Goal: Obtain resource: Download file/media

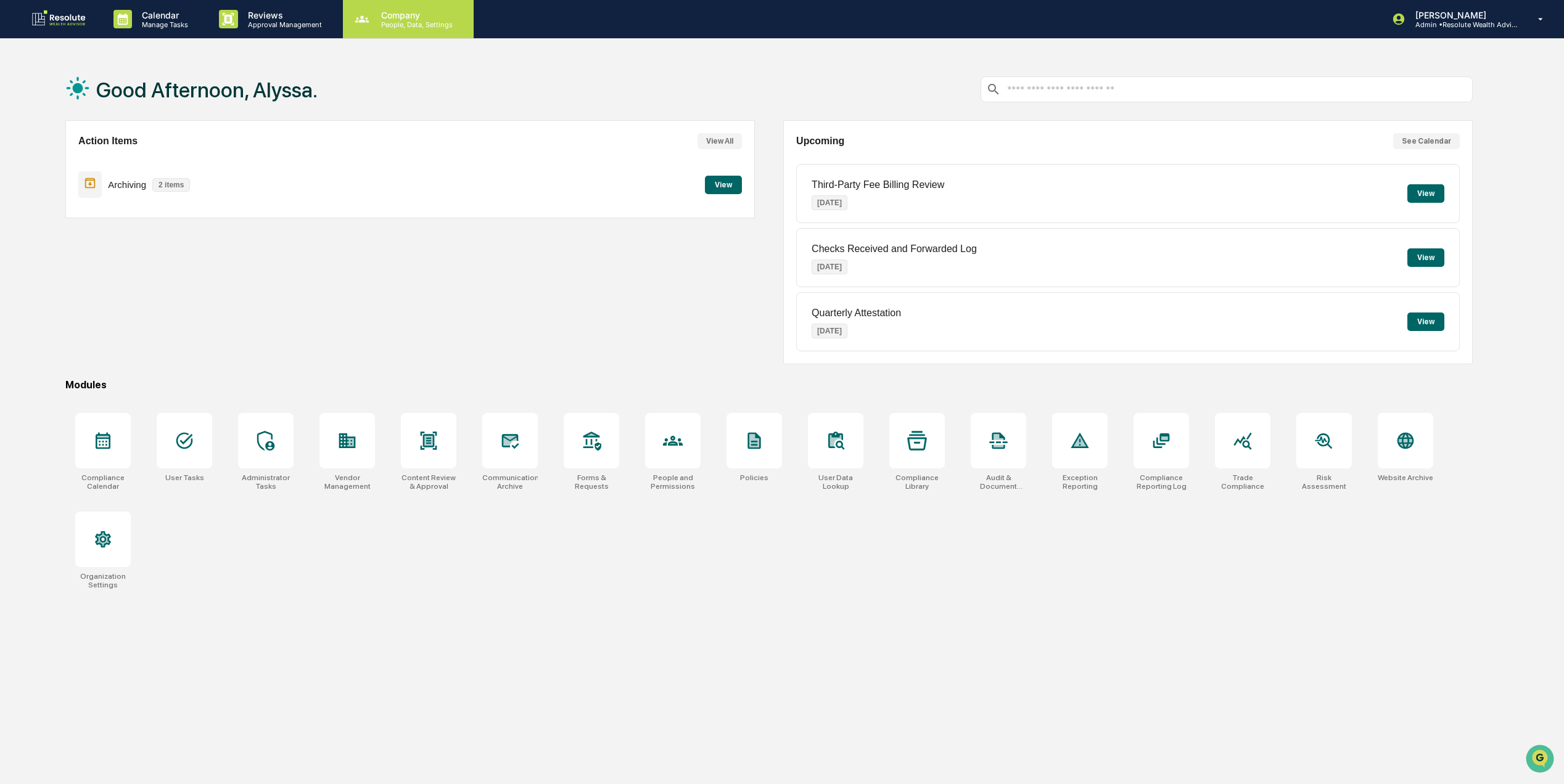
click at [400, 13] on p "Company" at bounding box center [415, 15] width 88 height 11
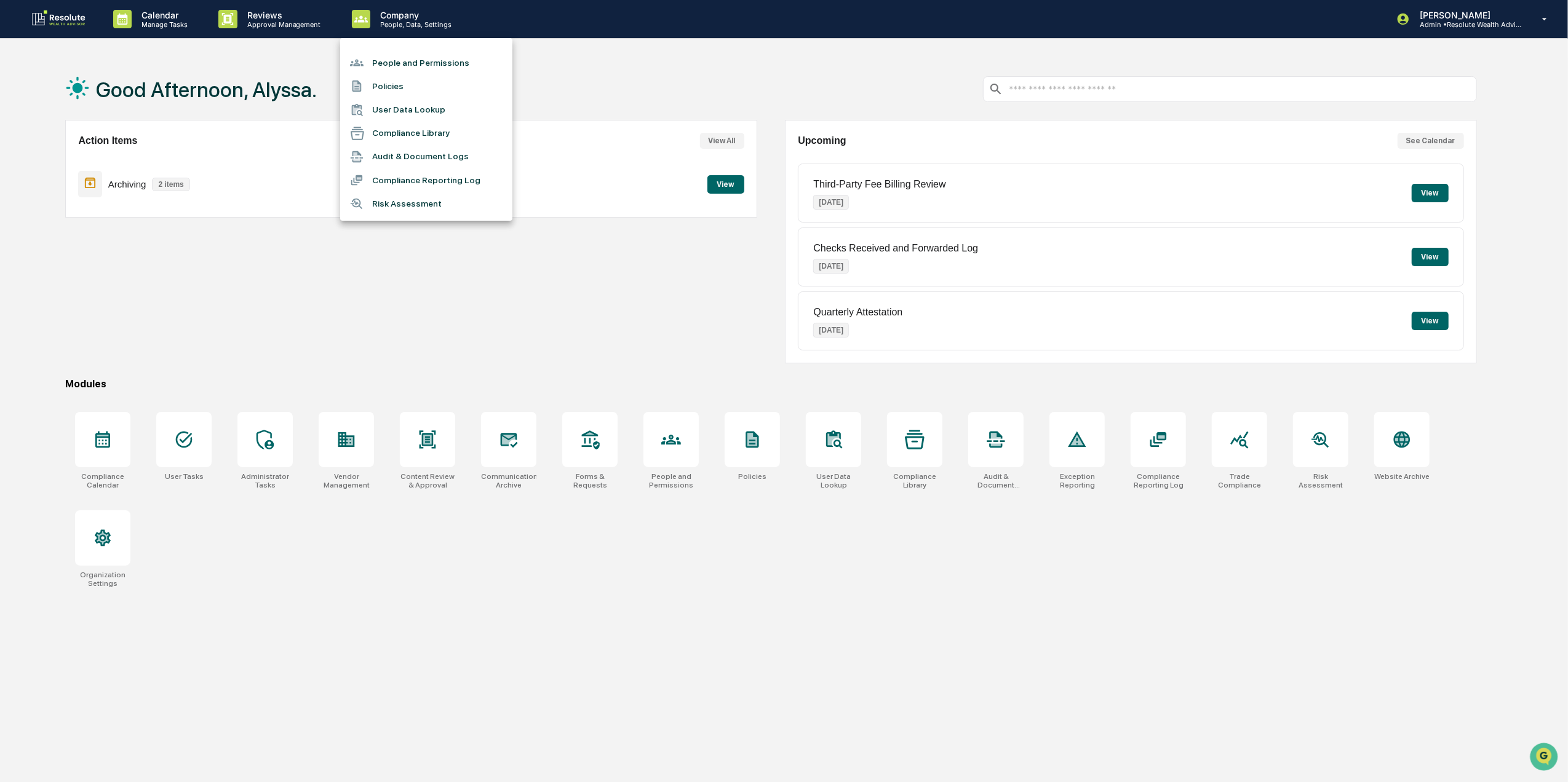
click at [263, 15] on div at bounding box center [784, 391] width 1568 height 782
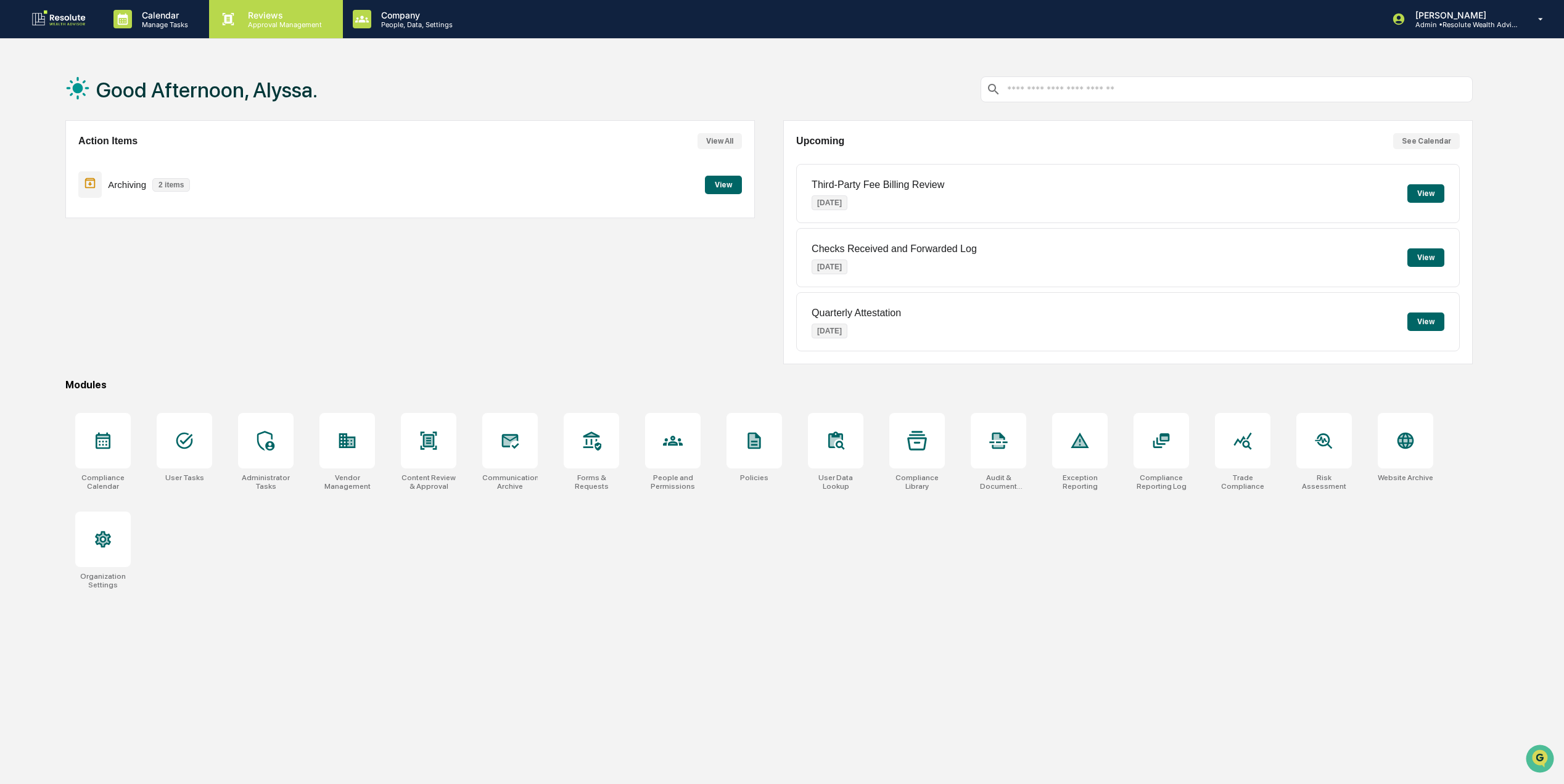
click at [258, 22] on p "Approval Management" at bounding box center [283, 25] width 90 height 8
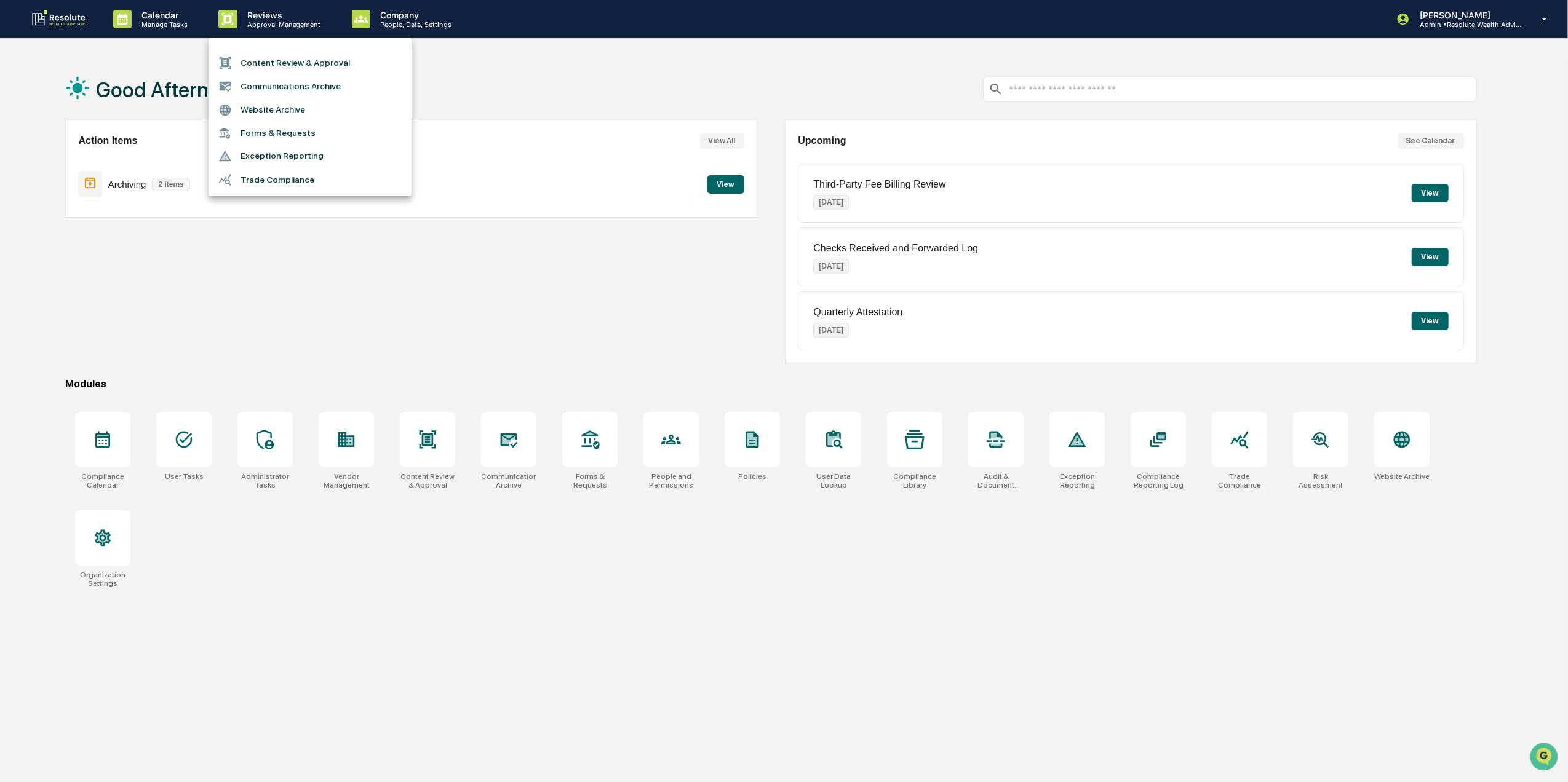
click at [273, 62] on li "Content Review & Approval" at bounding box center [310, 63] width 203 height 23
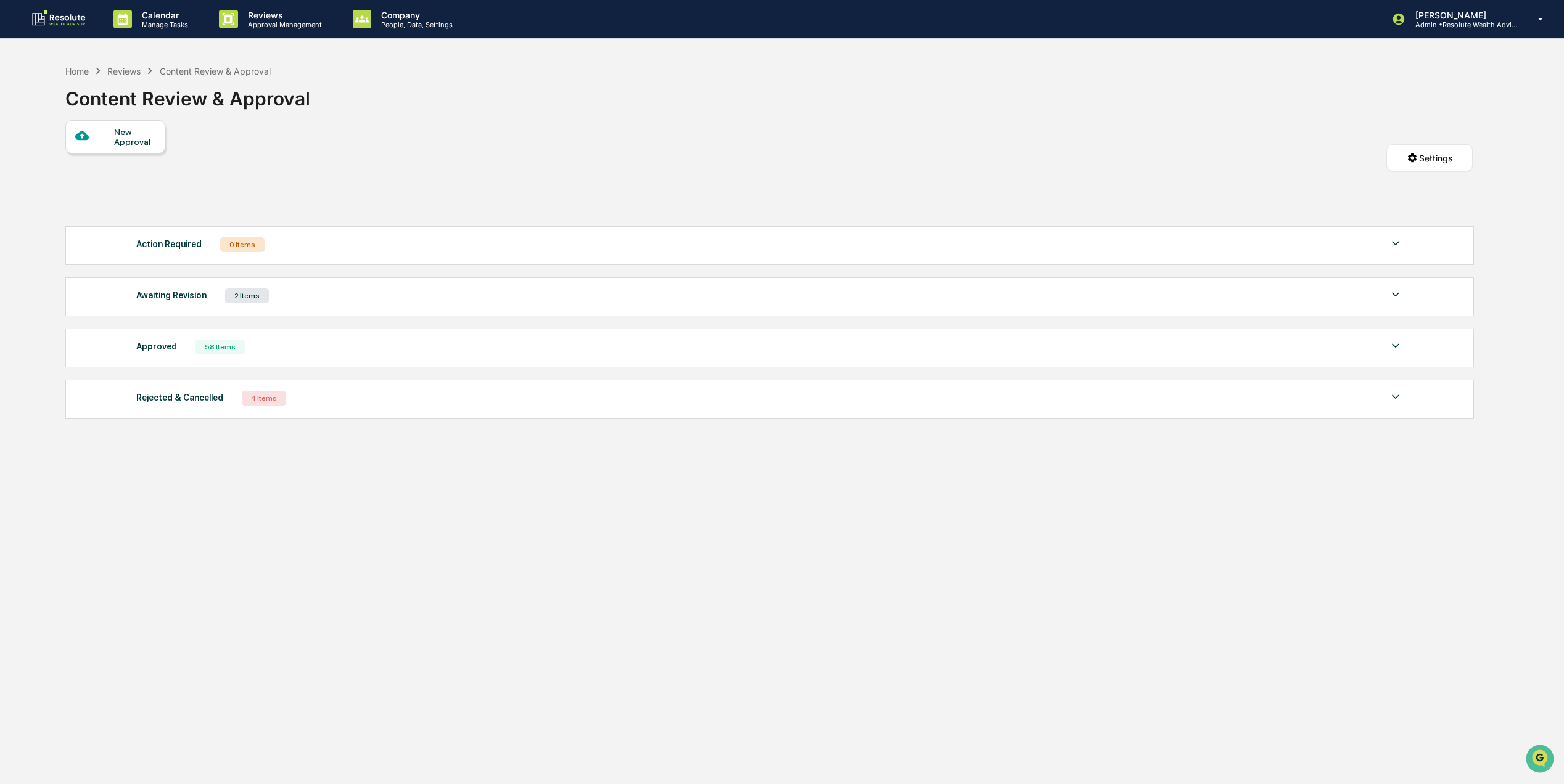
click at [245, 304] on div "2 Items" at bounding box center [246, 296] width 44 height 15
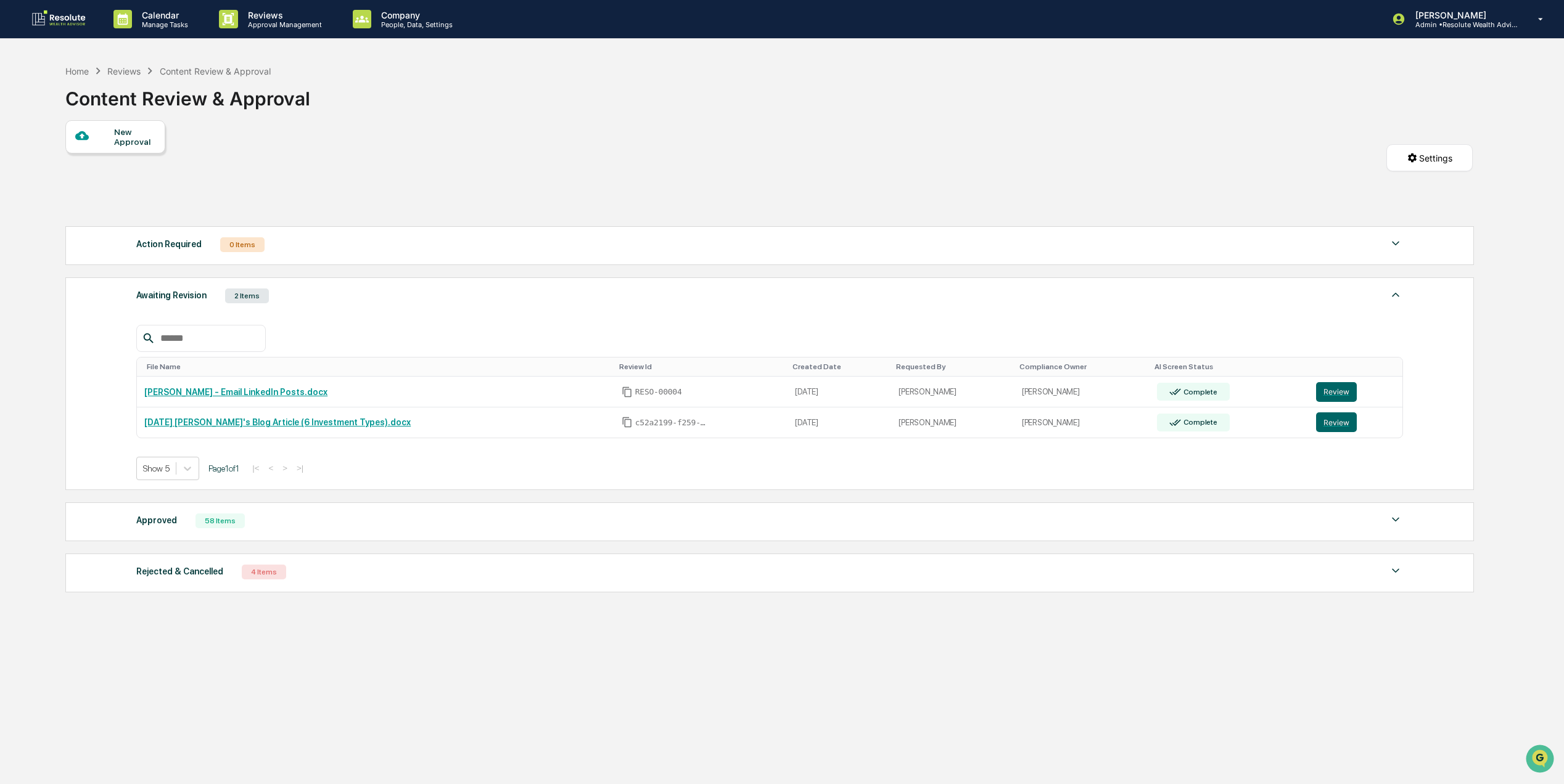
click at [203, 529] on div "Approved 58 Items" at bounding box center [769, 521] width 1266 height 17
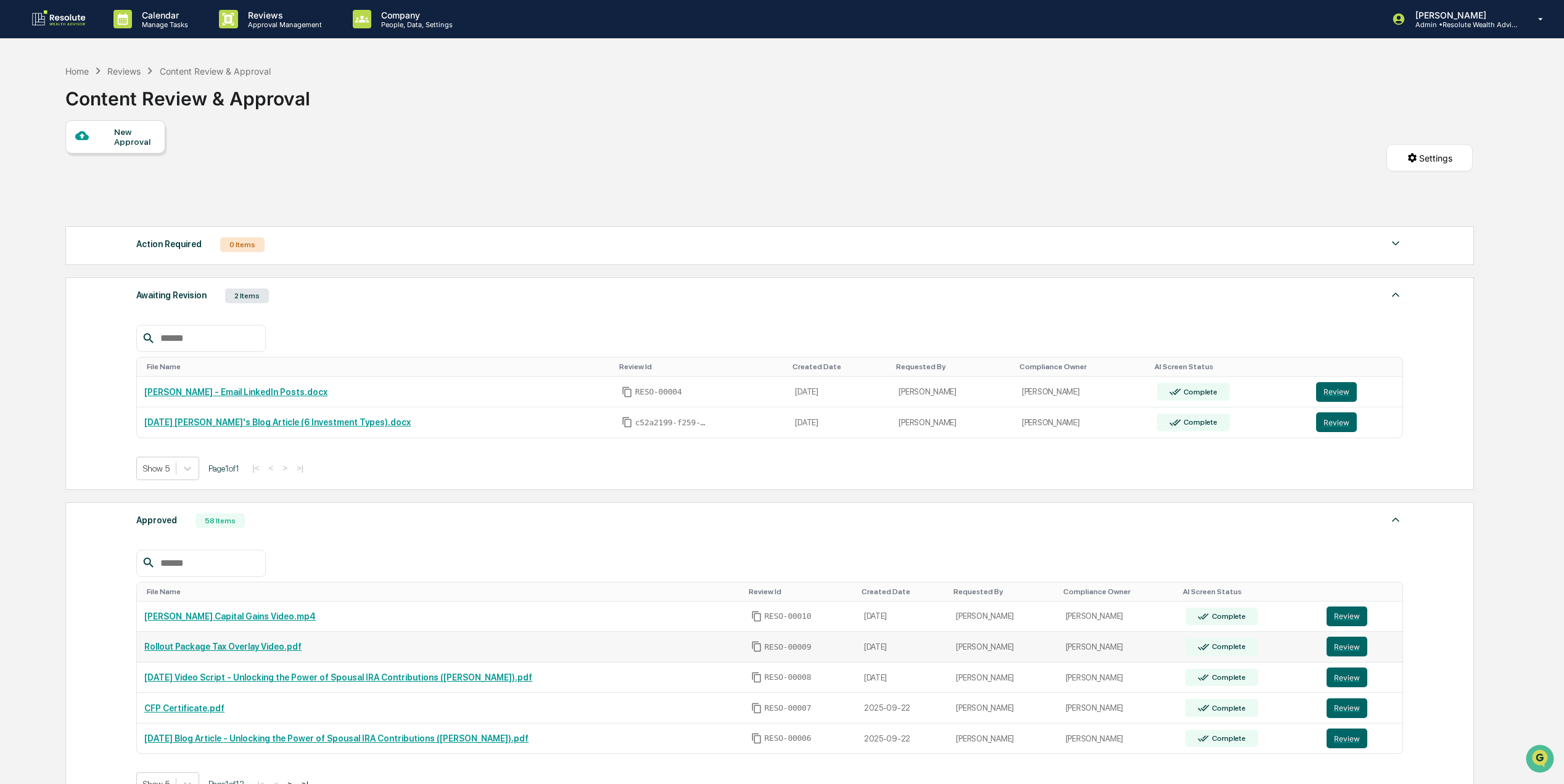
click at [240, 652] on link "Rollout Package Tax Overlay Video.pdf" at bounding box center [222, 647] width 157 height 10
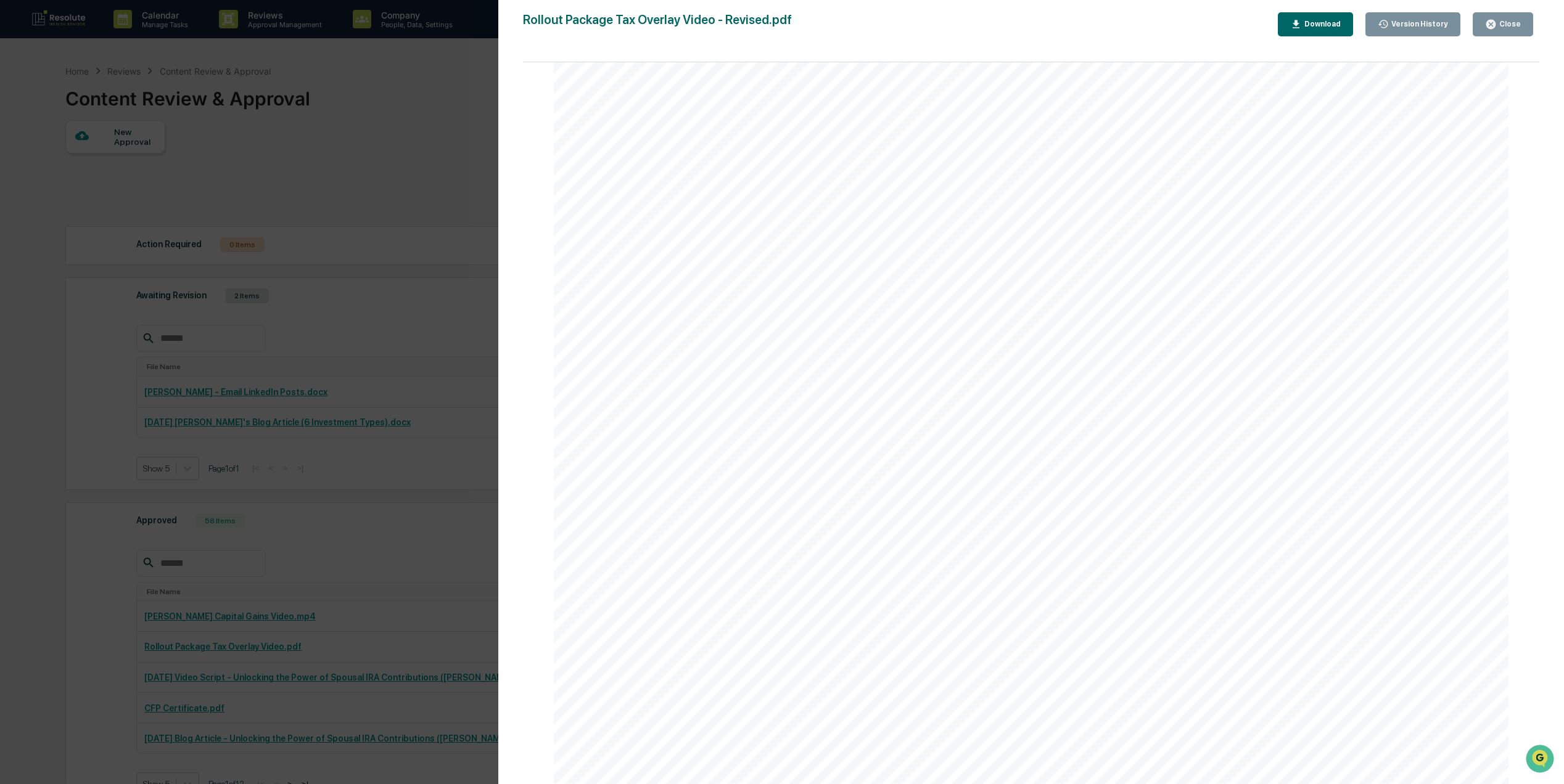
scroll to position [92, 0]
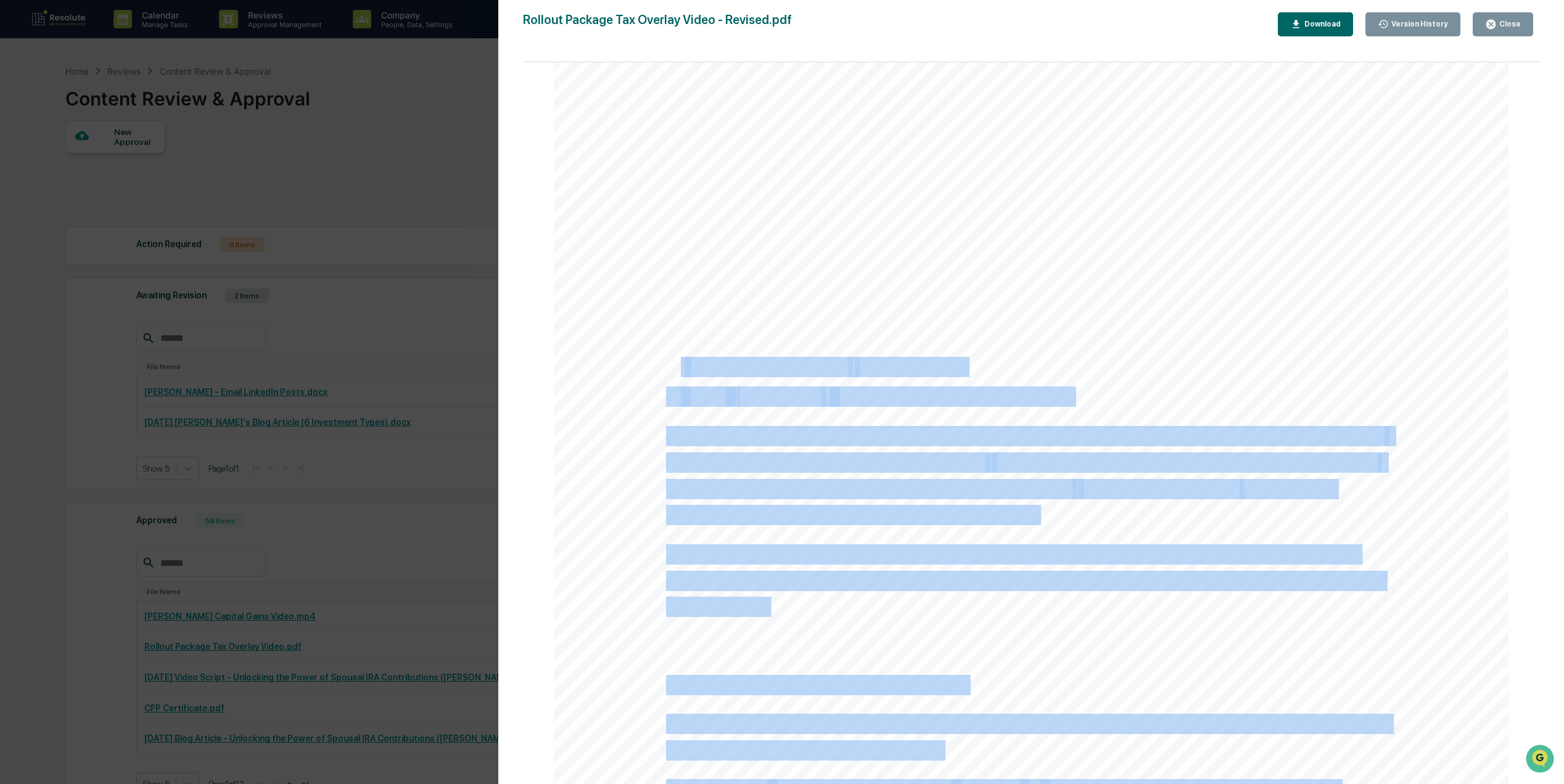
drag, startPoint x: 785, startPoint y: 612, endPoint x: 671, endPoint y: 361, distance: 275.7
click at [671, 361] on div "Youtube Description – Tax Overlay Video When it comes to investment performance…" at bounding box center [1031, 617] width 954 height 1236
drag, startPoint x: 760, startPoint y: 602, endPoint x: 699, endPoint y: 409, distance: 202.4
click at [760, 600] on span "any strategy." at bounding box center [716, 607] width 101 height 18
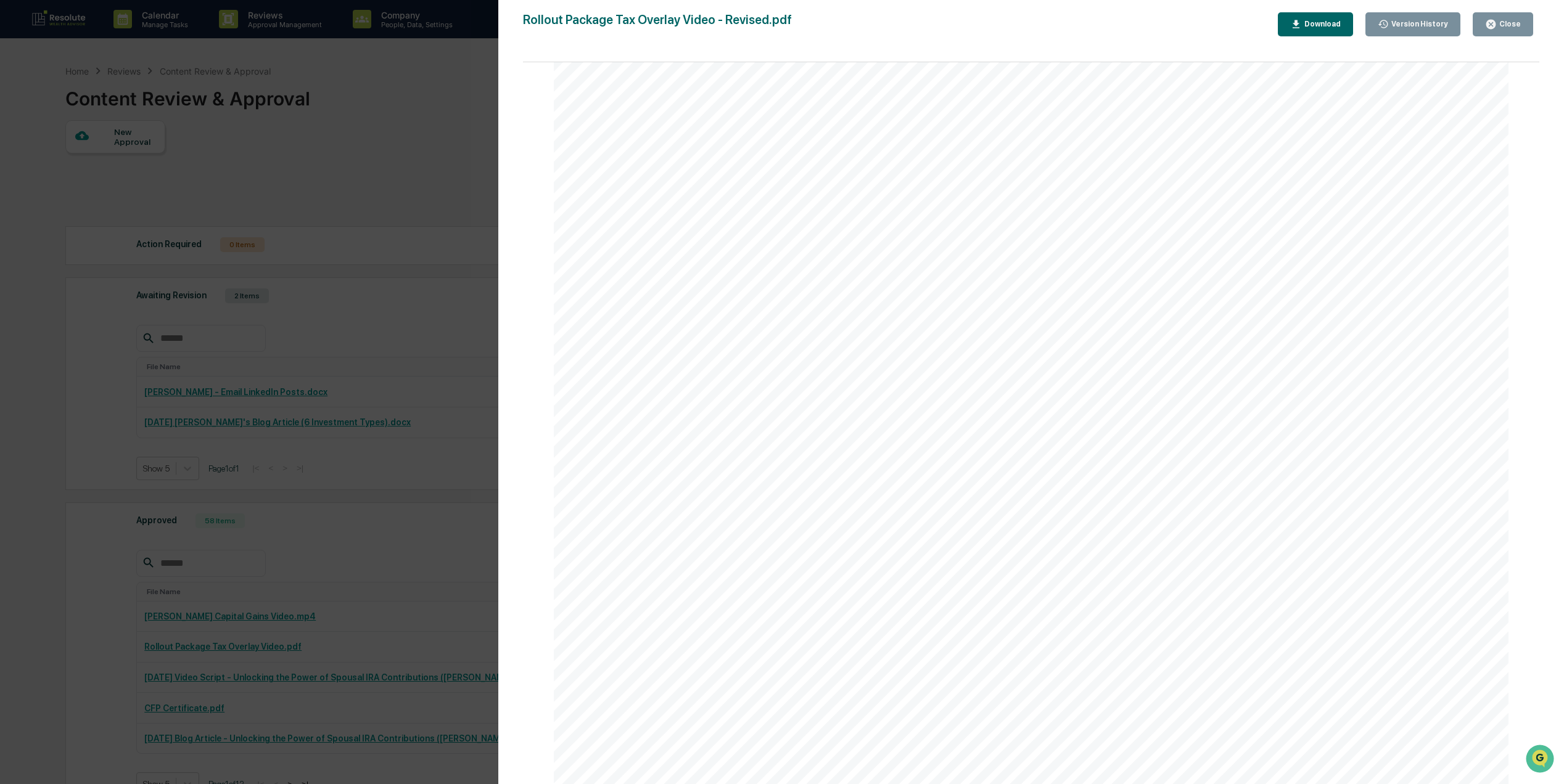
click at [675, 178] on span "matters. Taxes can quietly erode wealth year after year" at bounding box center [882, 187] width 434 height 18
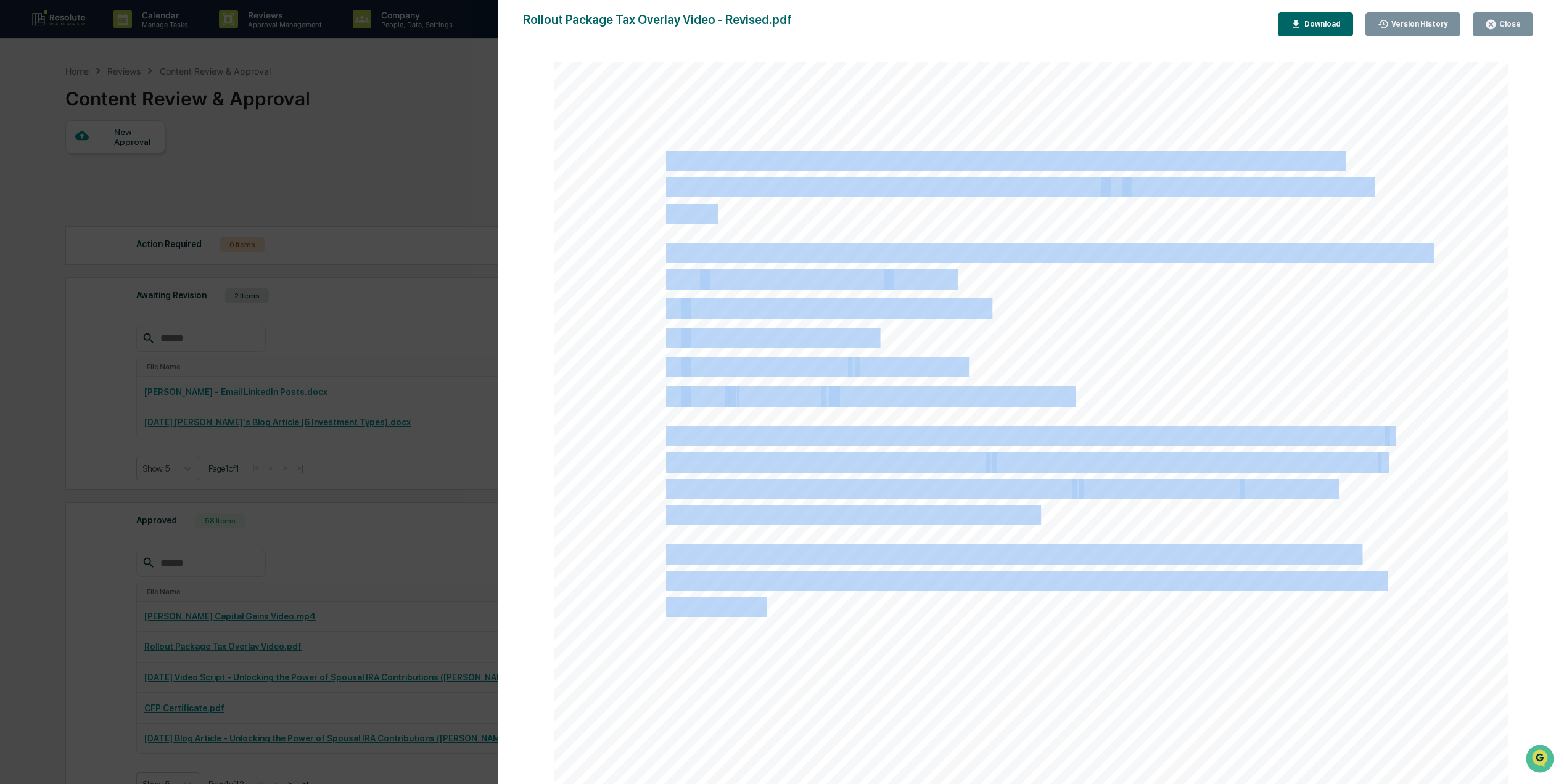
drag, startPoint x: 662, startPoint y: 158, endPoint x: 761, endPoint y: 600, distance: 453.0
click at [761, 600] on div "Youtube Description – Tax Overlay Video When it comes to investment performance…" at bounding box center [1031, 617] width 954 height 1236
drag, startPoint x: 761, startPoint y: 600, endPoint x: 762, endPoint y: 582, distance: 18.0
copy div "When it comes to investment performance, market returns aren’t the only factor …"
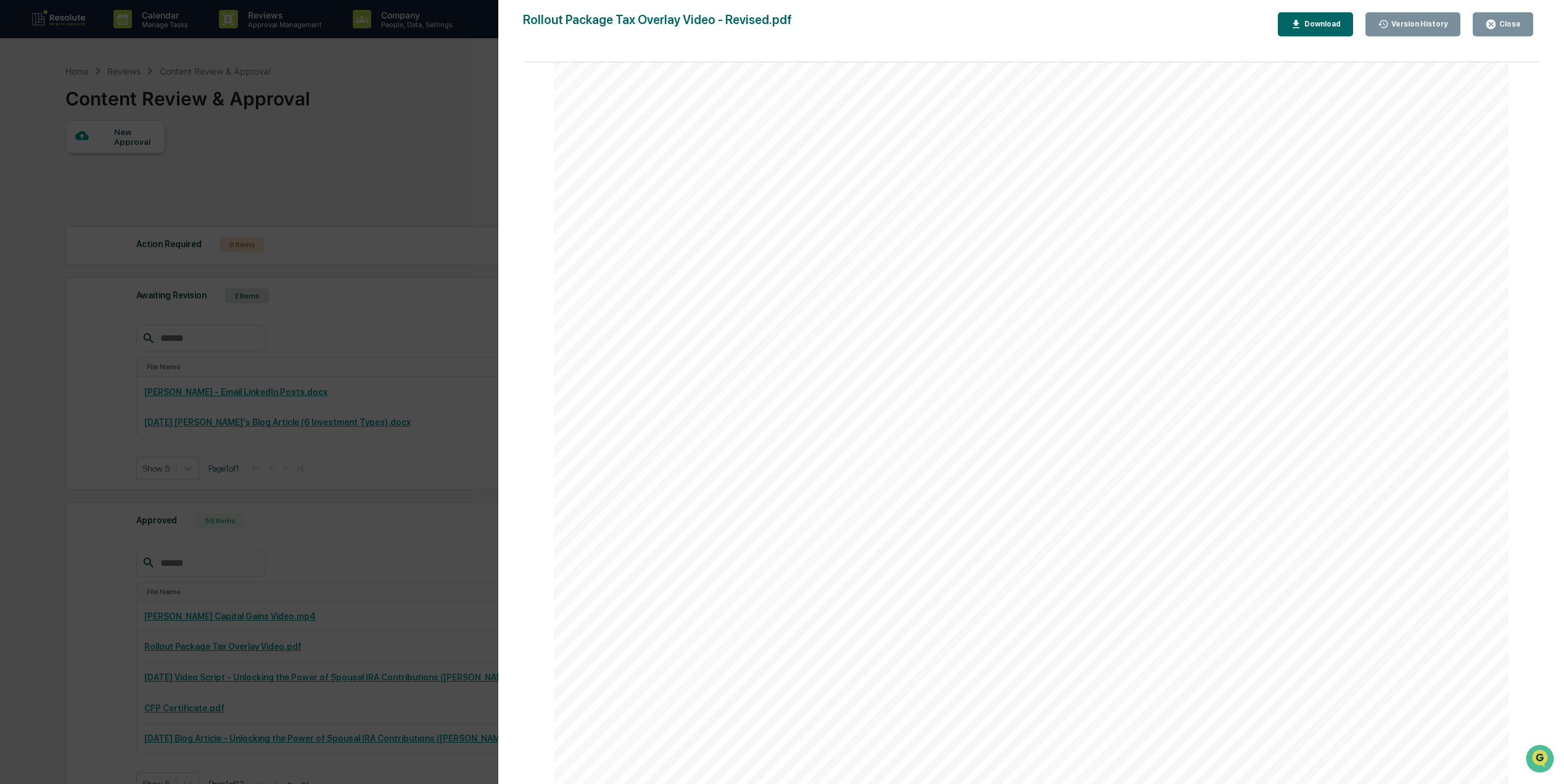
click at [578, 404] on div "Youtube Description – Tax Overlay Video When it comes to investment performance…" at bounding box center [1031, 617] width 954 height 1236
drag, startPoint x: 1508, startPoint y: 28, endPoint x: 195, endPoint y: 361, distance: 1354.6
click at [1512, 21] on div "Close" at bounding box center [1502, 24] width 36 height 12
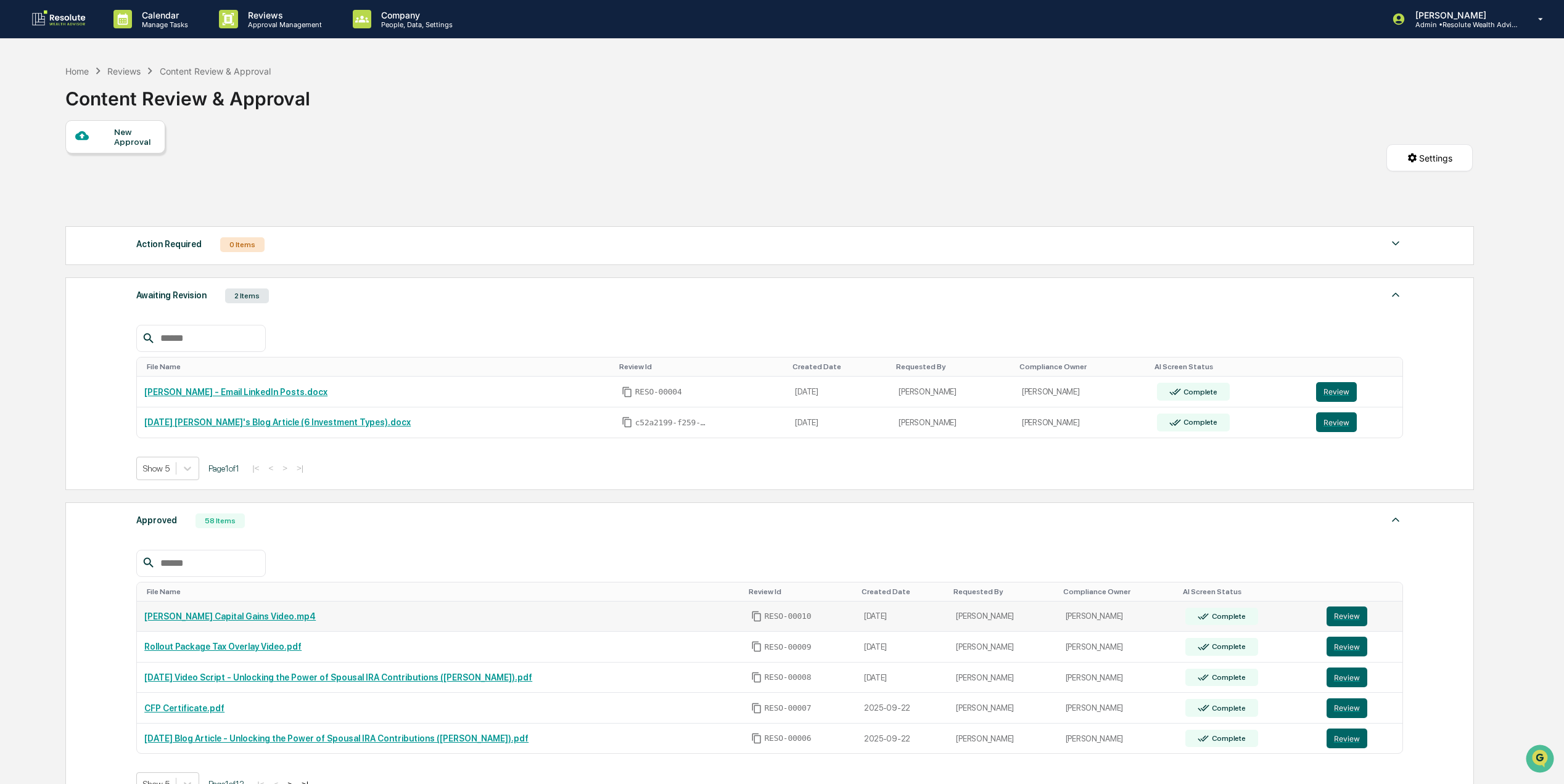
click at [203, 621] on link "[PERSON_NAME] Capital Gains Video.mp4" at bounding box center [229, 617] width 171 height 10
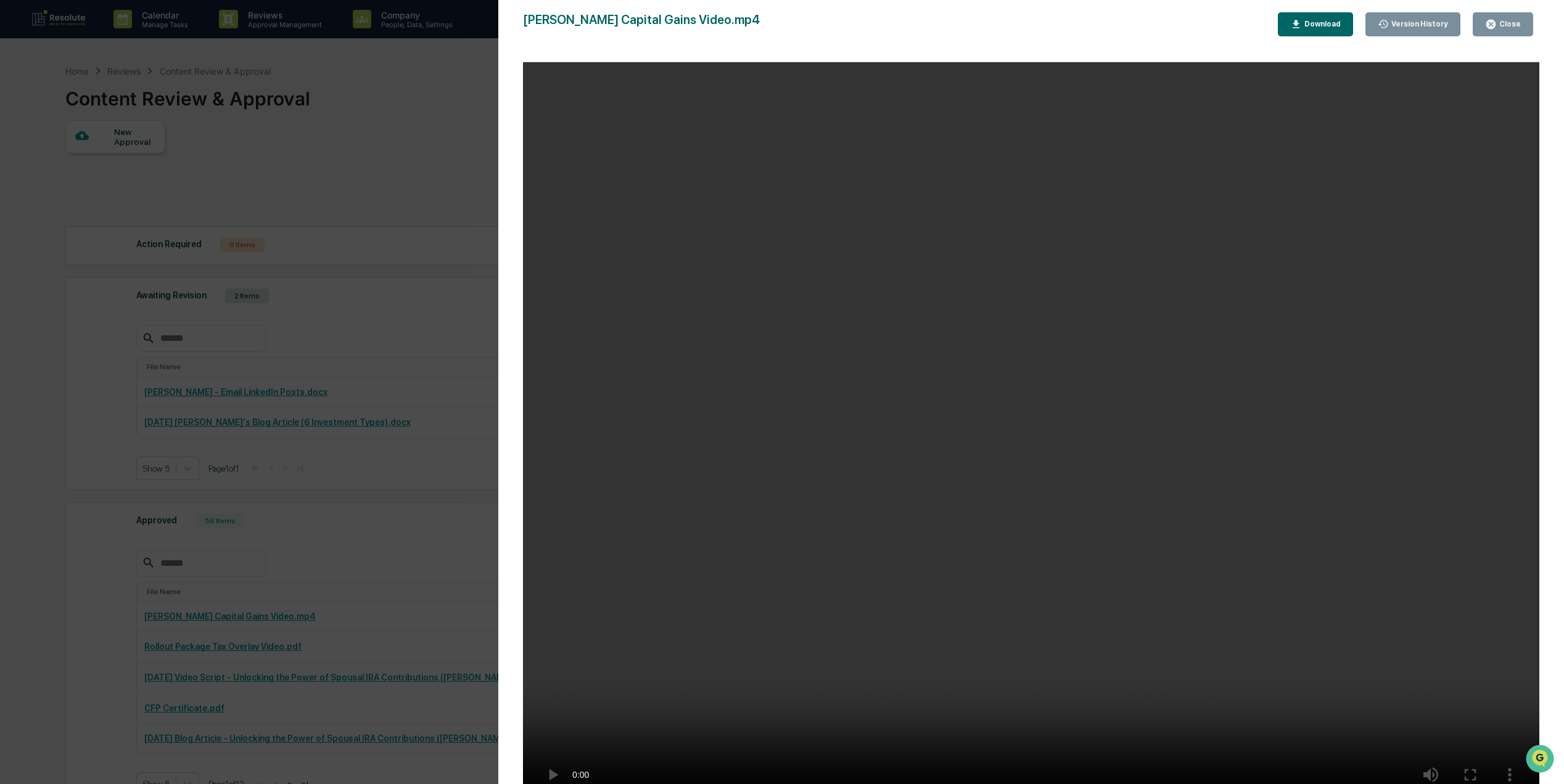
click at [1341, 22] on div "Download" at bounding box center [1321, 24] width 39 height 8
click at [1497, 738] on video "Your browser does not support the video tag." at bounding box center [1031, 436] width 1016 height 748
click at [1510, 13] on button "Close" at bounding box center [1502, 24] width 60 height 24
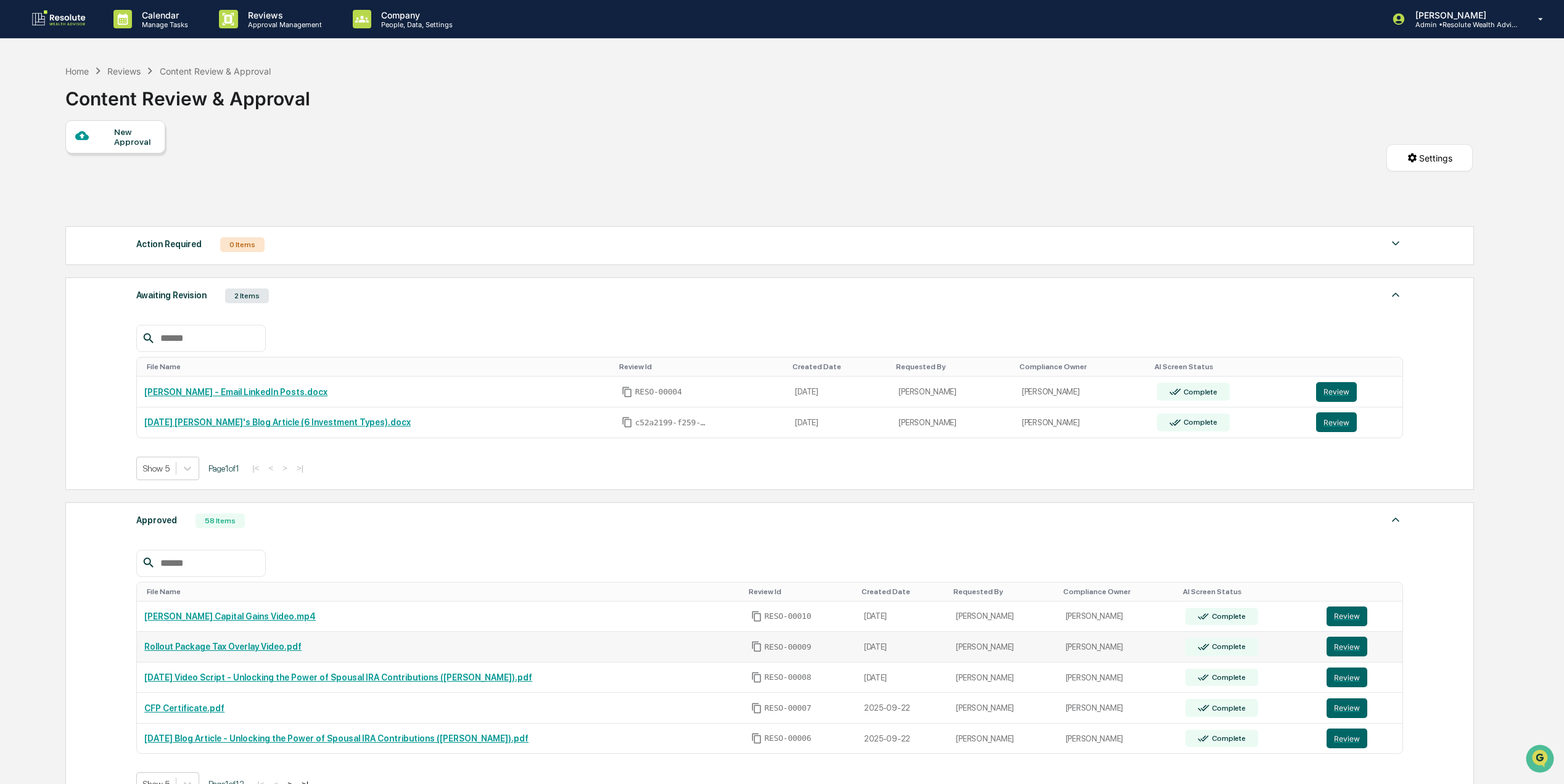
click at [221, 652] on link "Rollout Package Tax Overlay Video.pdf" at bounding box center [222, 647] width 157 height 10
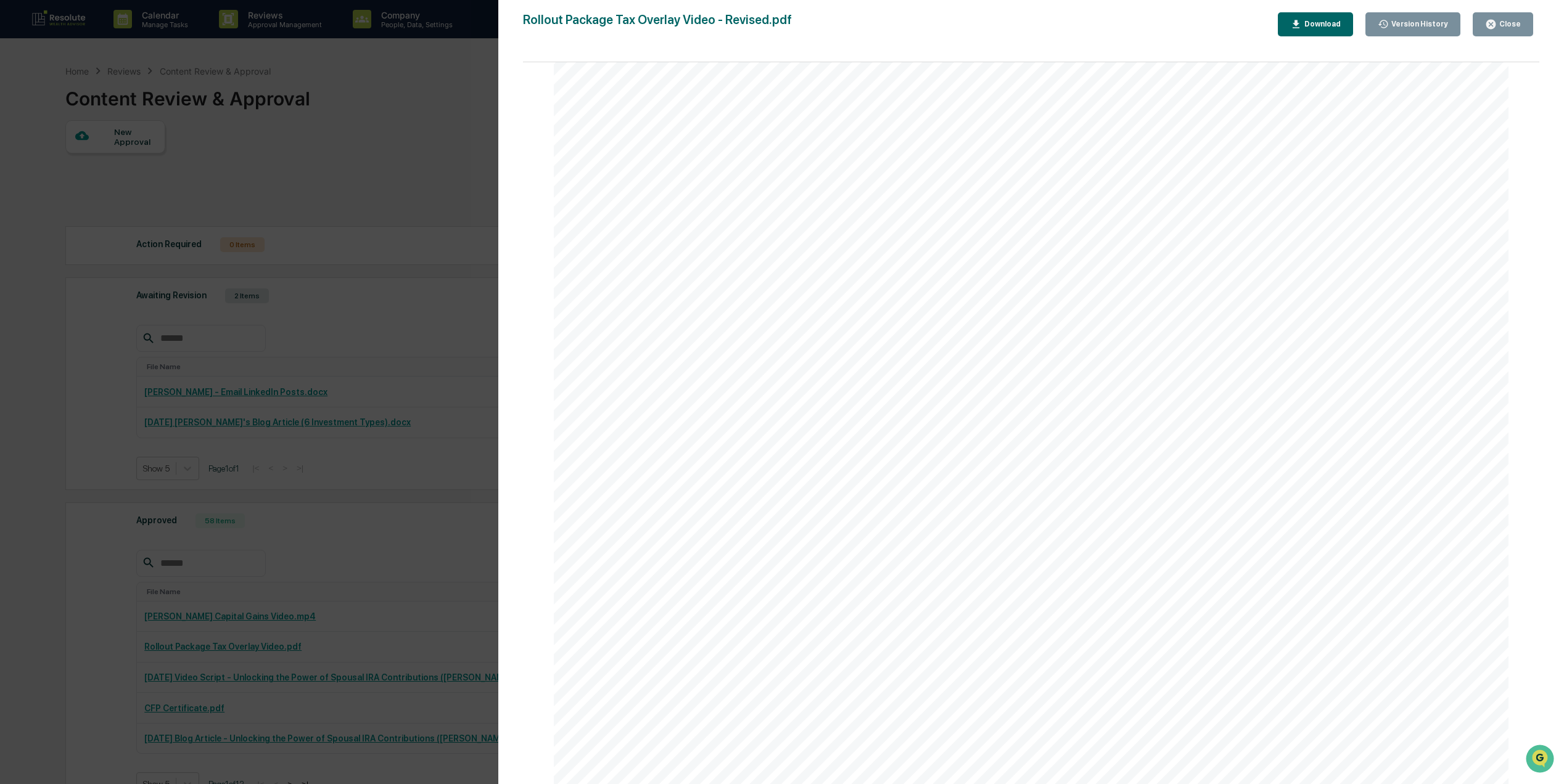
scroll to position [0, 0]
click at [1494, 16] on button "Close" at bounding box center [1502, 24] width 60 height 24
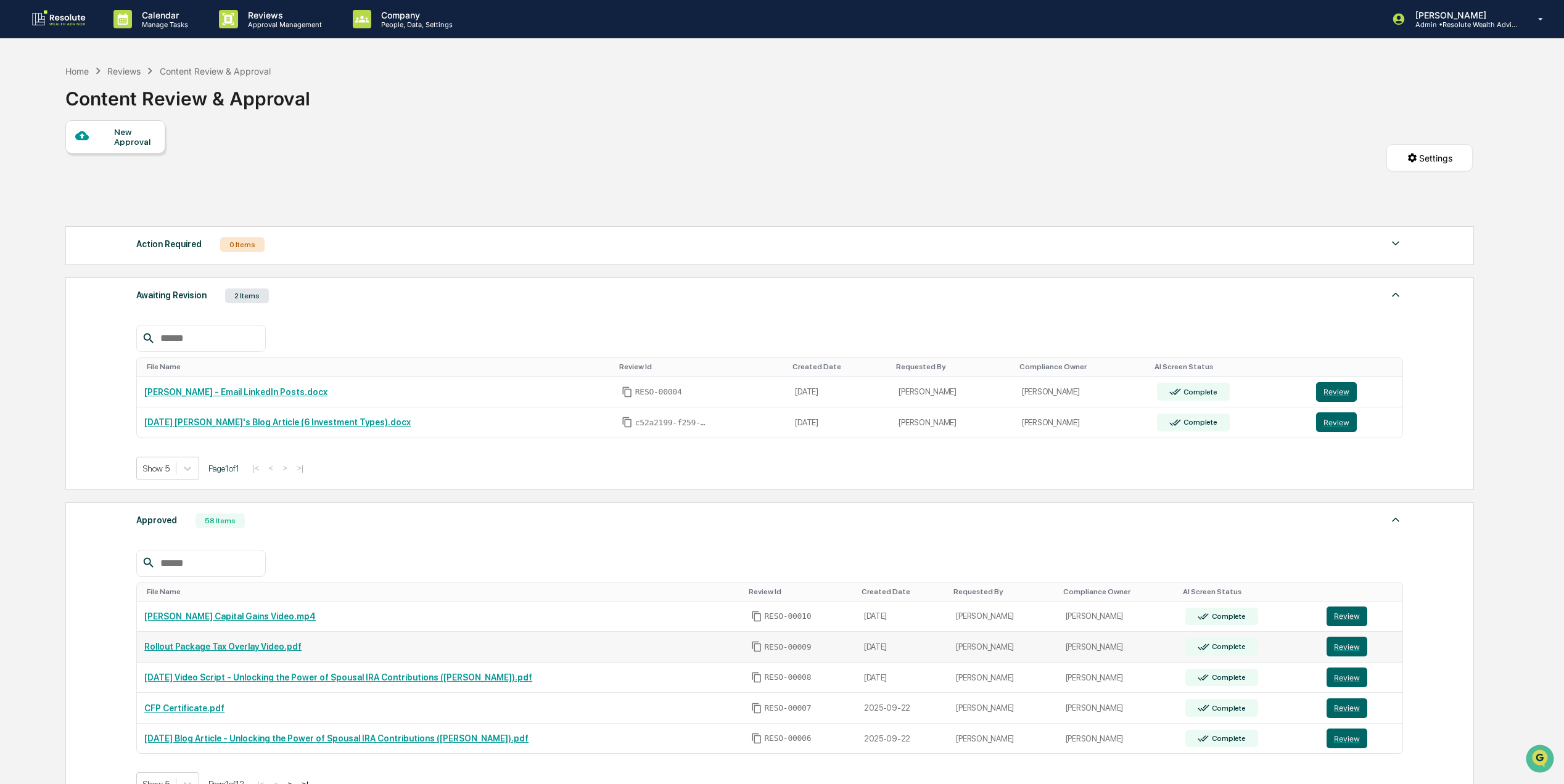
click at [229, 652] on link "Rollout Package Tax Overlay Video.pdf" at bounding box center [222, 647] width 157 height 10
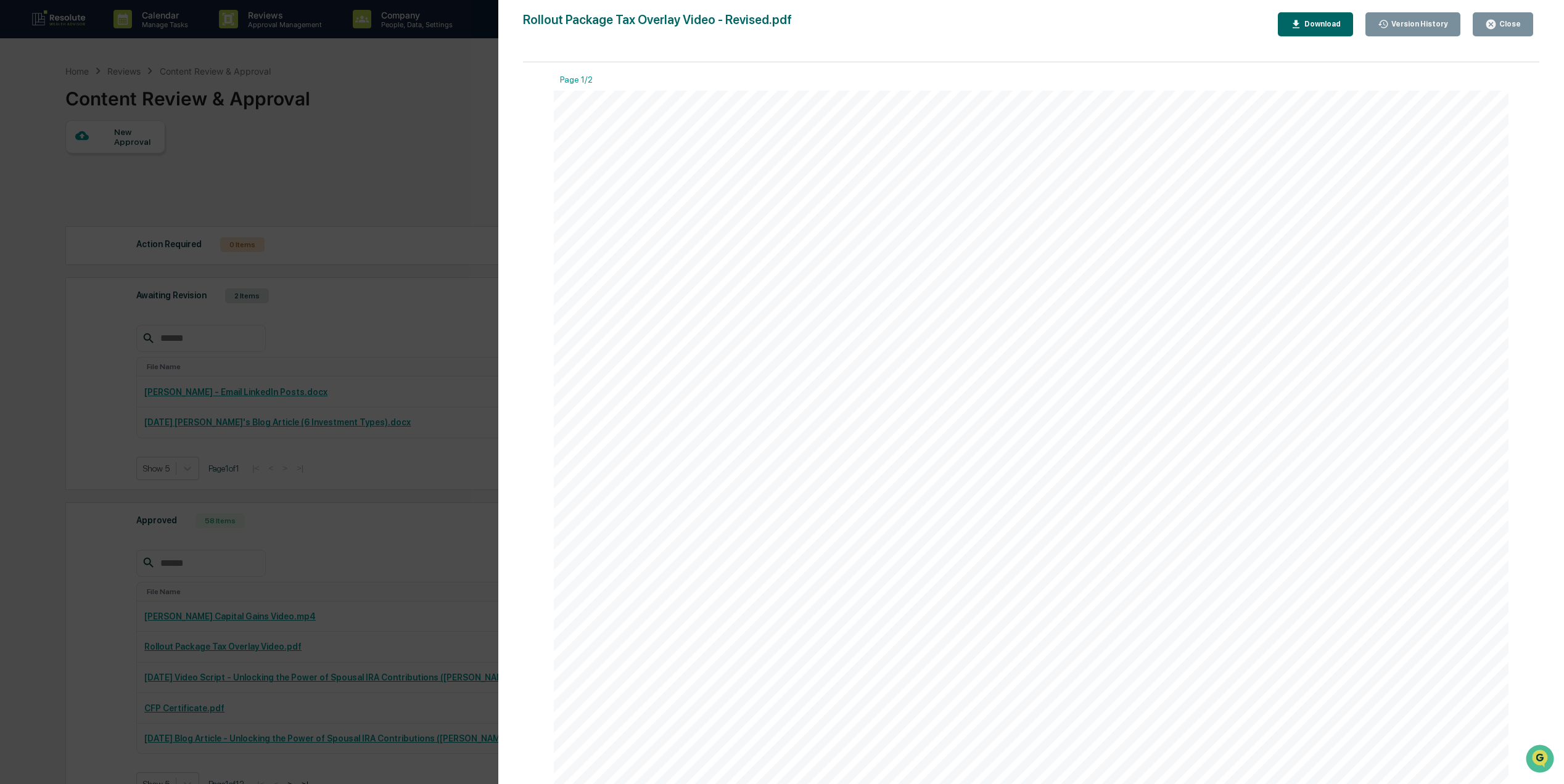
click at [1029, 318] on div "Youtube Description – Tax Overlay Video When it comes to investment performance…" at bounding box center [1031, 709] width 954 height 1236
click at [1524, 23] on button "Close" at bounding box center [1502, 24] width 60 height 24
